Goal: Task Accomplishment & Management: Manage account settings

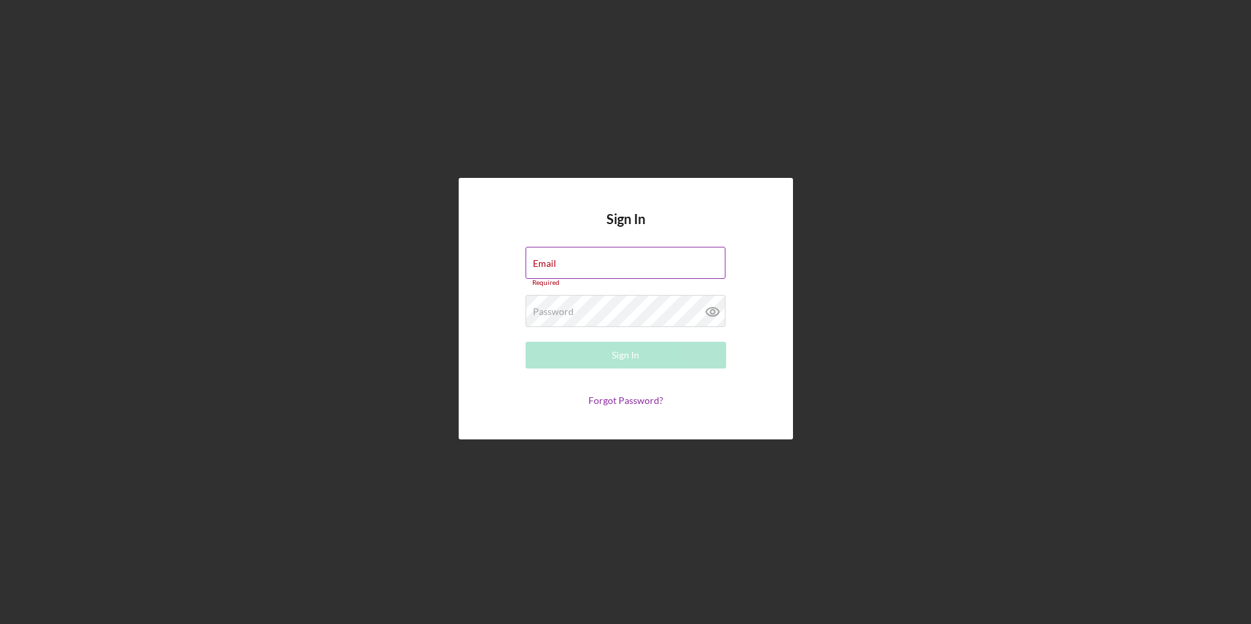
type input "[PERSON_NAME][EMAIL_ADDRESS][DOMAIN_NAME]"
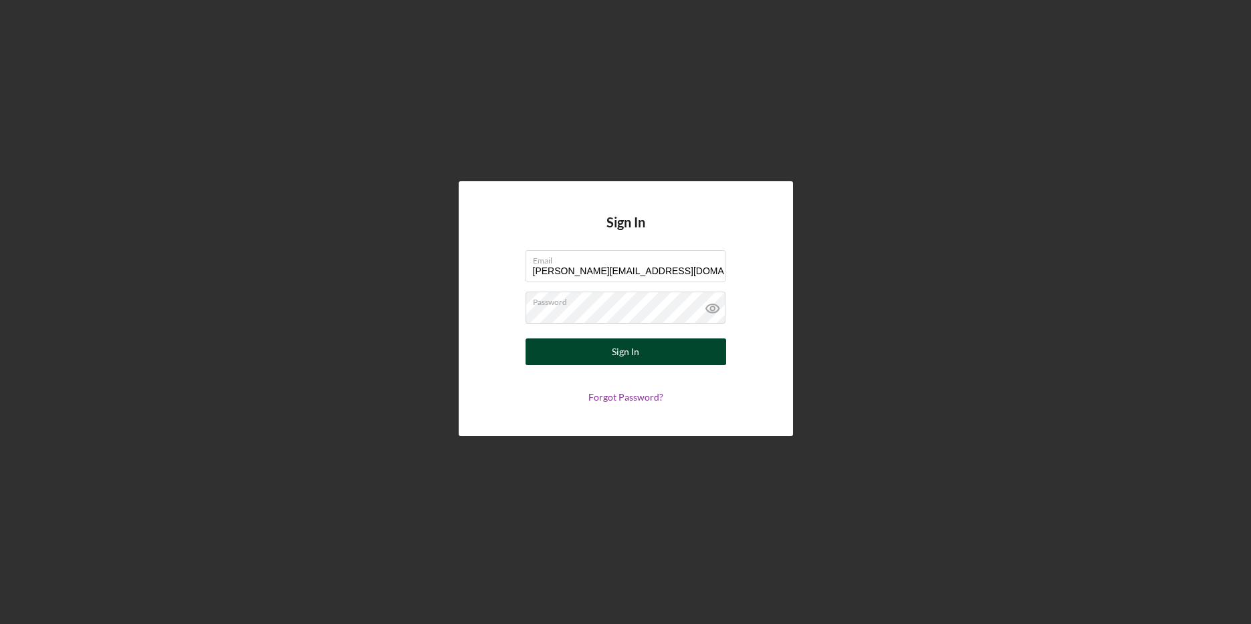
click at [625, 360] on div "Sign In" at bounding box center [625, 351] width 27 height 27
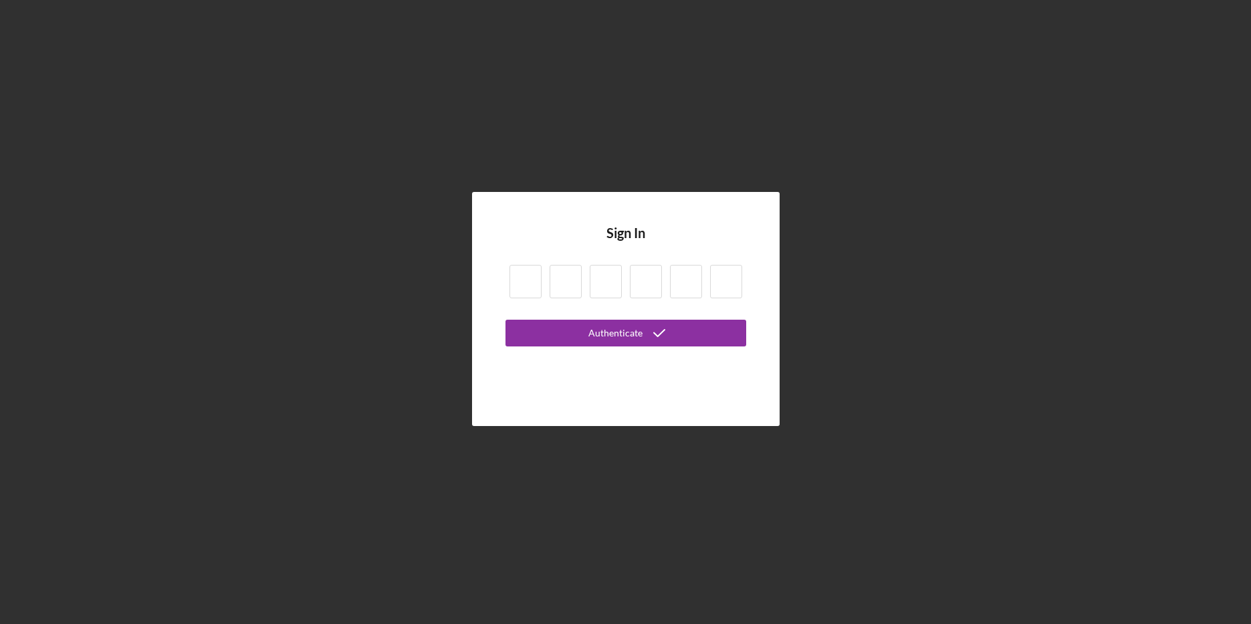
click at [518, 286] on input at bounding box center [526, 281] width 32 height 33
type input "8"
type input "3"
type input "8"
type input "0"
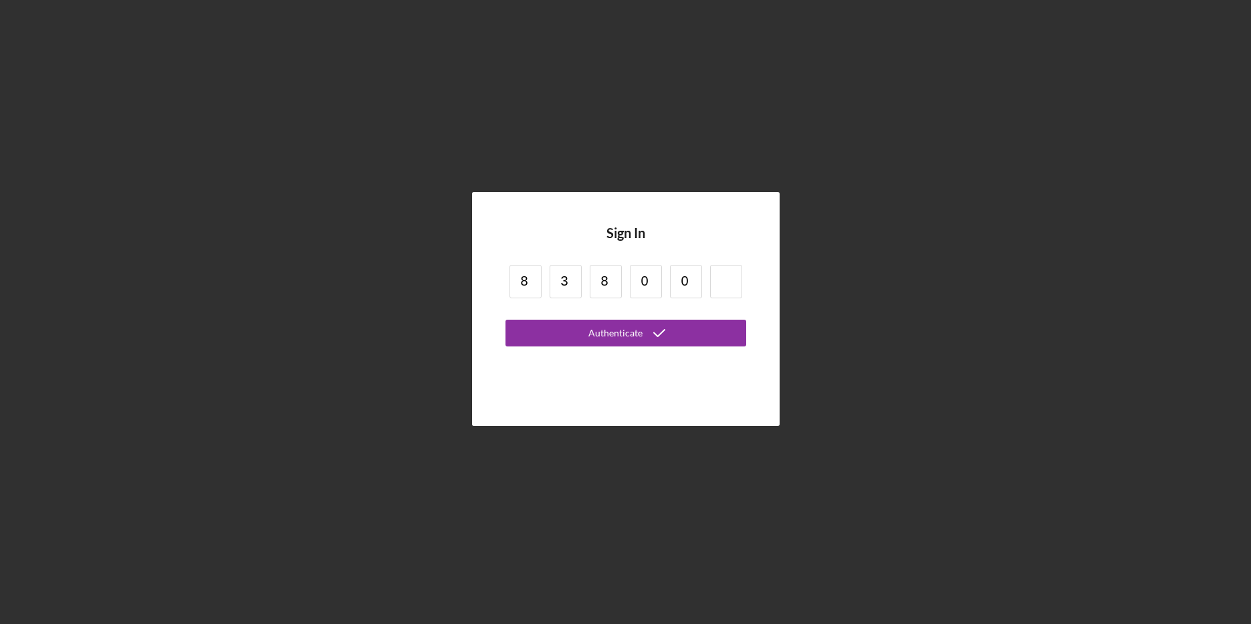
type input "0"
type input "3"
click at [619, 336] on div "Authenticate" at bounding box center [615, 333] width 54 height 27
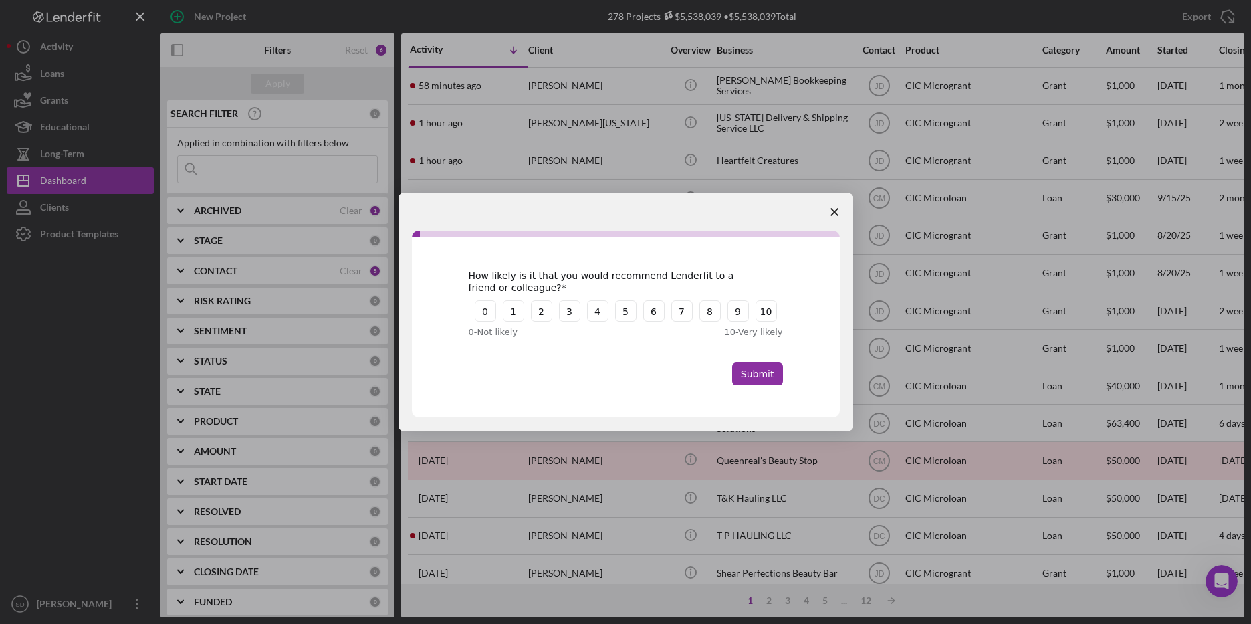
click at [836, 210] on polygon "Close survey" at bounding box center [835, 212] width 8 height 8
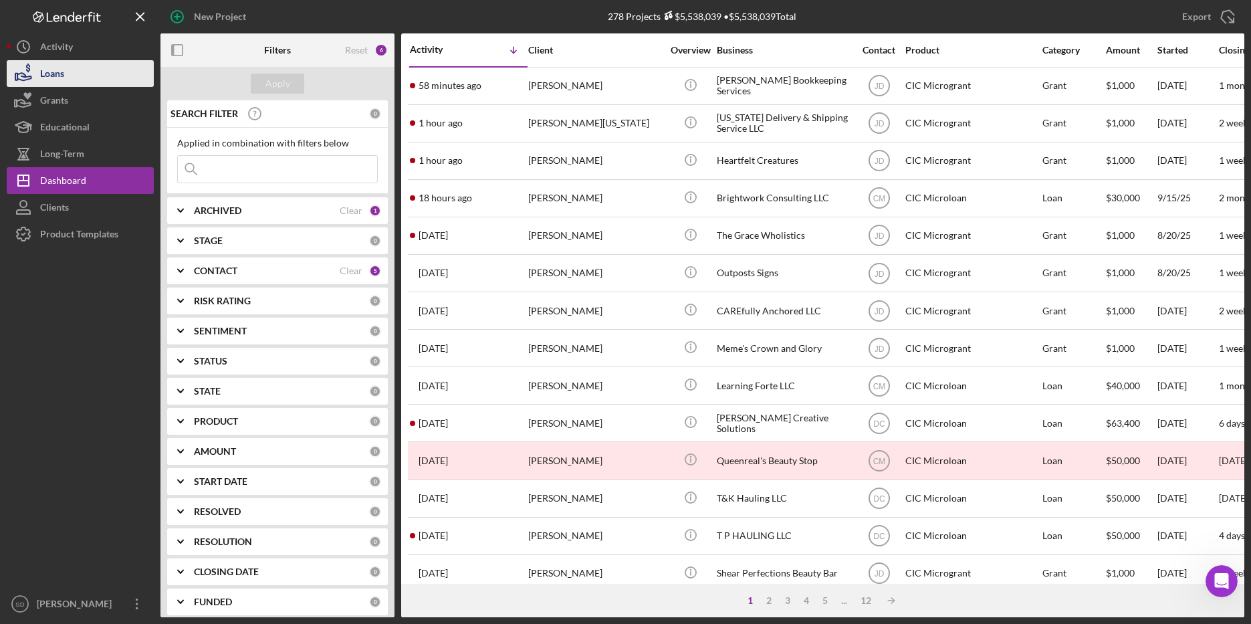
click at [59, 78] on div "Loans" at bounding box center [52, 75] width 24 height 30
